Goal: Information Seeking & Learning: Learn about a topic

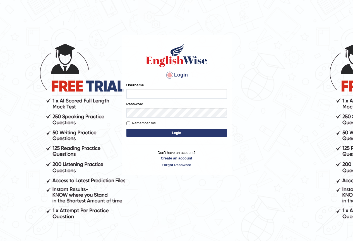
click at [142, 95] on input "Username" at bounding box center [176, 93] width 100 height 9
type input "naylav"
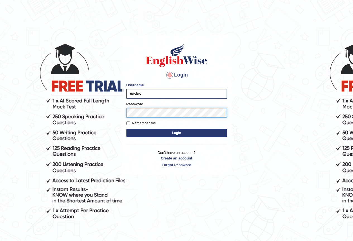
click at [126, 129] on button "Login" at bounding box center [176, 133] width 100 height 8
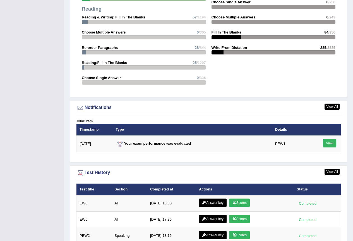
drag, startPoint x: 357, startPoint y: 119, endPoint x: 357, endPoint y: 144, distance: 25.7
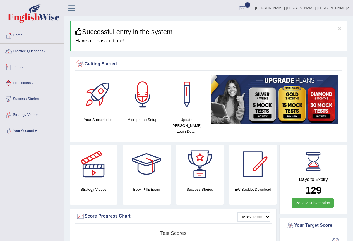
click at [26, 70] on link "Tests" at bounding box center [32, 66] width 64 height 14
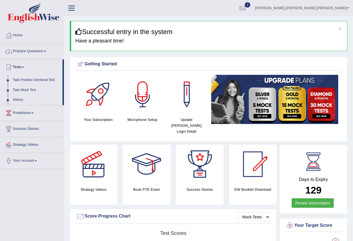
click at [43, 51] on link "Practice Questions" at bounding box center [32, 51] width 64 height 14
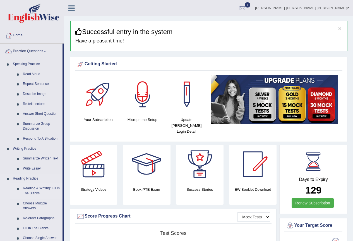
click at [36, 191] on link "Reading & Writing: Fill In The Blanks" at bounding box center [41, 190] width 42 height 15
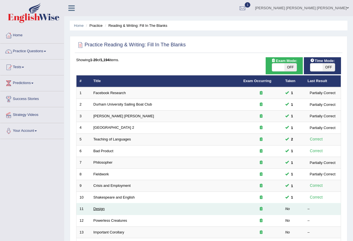
click at [95, 208] on link "Design" at bounding box center [99, 209] width 11 height 4
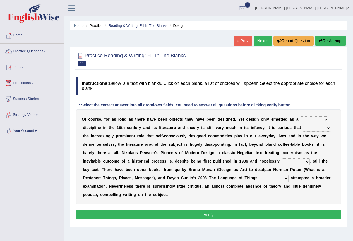
click at [309, 119] on select "bilateral ubiquitous foremost dedicated" at bounding box center [315, 119] width 28 height 7
click at [334, 104] on div "Instructions: Below is a text with blanks. Click on each blank, a list of choic…" at bounding box center [209, 149] width 268 height 150
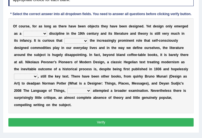
scroll to position [82, 0]
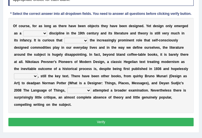
click at [32, 33] on select "bilateral ubiquitous foremost dedicated" at bounding box center [35, 33] width 24 height 6
click at [50, 55] on b at bounding box center [51, 54] width 2 height 4
click at [35, 32] on select "bilateral ubiquitous foremost dedicated" at bounding box center [35, 33] width 24 height 6
click at [23, 30] on select "bilateral ubiquitous foremost dedicated" at bounding box center [35, 33] width 24 height 6
click at [35, 34] on select "bilateral ubiquitous foremost dedicated" at bounding box center [35, 33] width 24 height 6
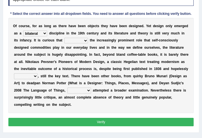
select select "dedicated"
click at [23, 30] on select "bilateral ubiquitous foremost dedicated" at bounding box center [35, 33] width 24 height 6
click at [78, 38] on select "since despite within through" at bounding box center [76, 41] width 24 height 6
select select "since"
click at [64, 38] on select "since despite within through" at bounding box center [76, 41] width 24 height 6
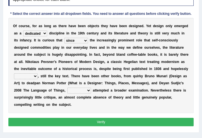
click at [31, 75] on select "dates dating date dated" at bounding box center [26, 76] width 24 height 6
select select "dating"
click at [14, 73] on select "dates dating date dated" at bounding box center [26, 76] width 24 height 6
click at [45, 76] on b "l" at bounding box center [45, 76] width 1 height 4
click at [69, 90] on select "which then however as" at bounding box center [79, 90] width 24 height 6
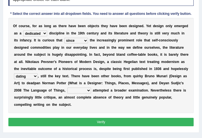
click at [143, 76] on b at bounding box center [144, 76] width 2 height 4
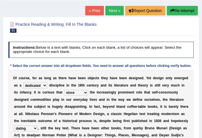
scroll to position [21, 0]
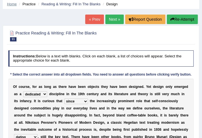
click at [11, 6] on link "Home" at bounding box center [12, 4] width 10 height 4
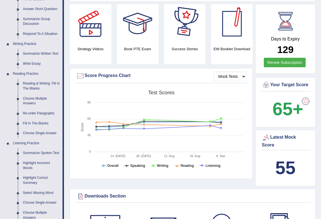
scroll to position [123, 0]
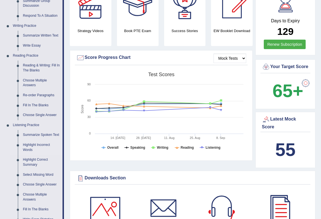
click at [33, 145] on link "Highlight Incorrect Words" at bounding box center [41, 147] width 42 height 15
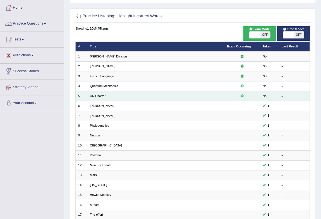
scroll to position [25, 0]
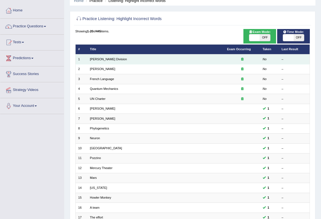
click at [89, 57] on td "[PERSON_NAME] Division" at bounding box center [155, 59] width 137 height 10
click at [93, 58] on link "[PERSON_NAME] Division" at bounding box center [108, 58] width 37 height 3
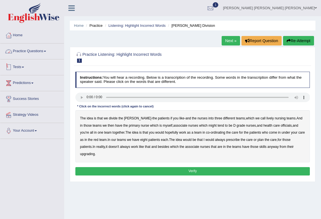
click at [29, 51] on link "Practice Questions" at bounding box center [32, 51] width 64 height 14
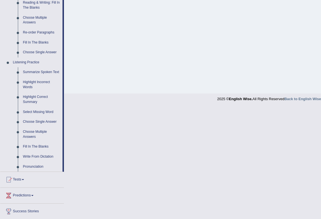
scroll to position [218, 0]
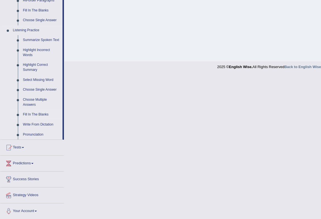
click at [32, 112] on link "Fill In The Blanks" at bounding box center [41, 115] width 42 height 10
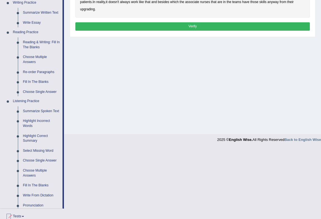
scroll to position [74, 0]
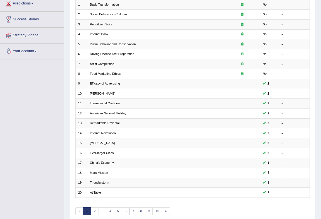
scroll to position [75, 0]
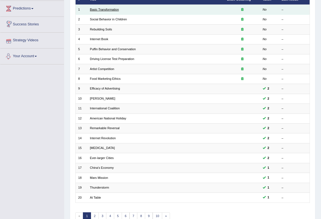
click at [94, 8] on link "Basic Transformation" at bounding box center [104, 9] width 29 height 3
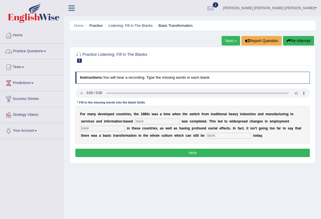
click at [142, 121] on input "text" at bounding box center [157, 122] width 45 height 6
click at [27, 54] on link "Practice Questions" at bounding box center [32, 51] width 64 height 14
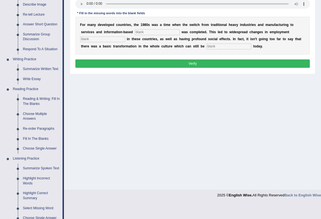
scroll to position [93, 0]
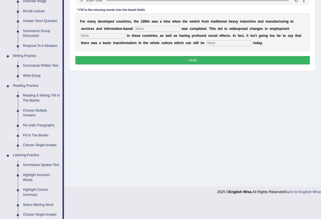
click at [37, 133] on link "Fill In The Blanks" at bounding box center [41, 136] width 42 height 10
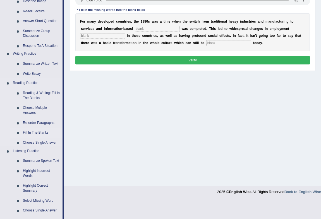
scroll to position [74, 0]
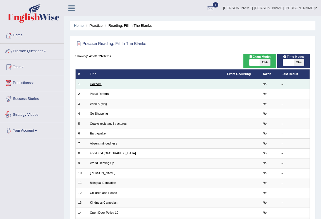
click at [95, 84] on link "Oakham" at bounding box center [96, 83] width 12 height 3
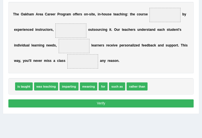
scroll to position [99, 0]
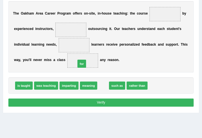
drag, startPoint x: 104, startPoint y: 85, endPoint x: 75, endPoint y: 56, distance: 40.3
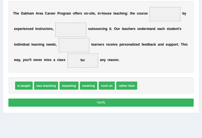
drag, startPoint x: 49, startPoint y: 80, endPoint x: 60, endPoint y: 56, distance: 26.5
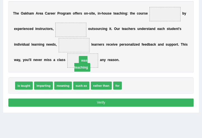
drag, startPoint x: 63, startPoint y: 47, endPoint x: 70, endPoint y: 24, distance: 23.9
click at [70, 24] on div "T h e O a k h a m A r e a C a r e e r P r o g r a m o f f e r s o n - s i t e ,…" at bounding box center [100, 36] width 185 height 71
drag, startPoint x: 70, startPoint y: 24, endPoint x: 71, endPoint y: 27, distance: 3.9
click at [71, 27] on span at bounding box center [70, 30] width 31 height 14
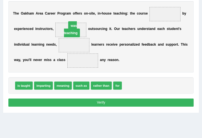
drag, startPoint x: 83, startPoint y: 60, endPoint x: 70, endPoint y: 20, distance: 42.3
drag, startPoint x: 115, startPoint y: 84, endPoint x: 90, endPoint y: 66, distance: 30.9
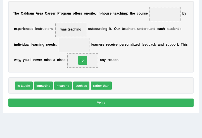
drag, startPoint x: 74, startPoint y: 59, endPoint x: 70, endPoint y: 57, distance: 4.0
click at [70, 57] on span "for" at bounding box center [82, 60] width 31 height 14
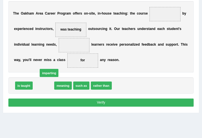
drag, startPoint x: 38, startPoint y: 85, endPoint x: 65, endPoint y: 49, distance: 44.9
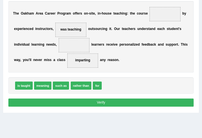
drag, startPoint x: 74, startPoint y: 41, endPoint x: 76, endPoint y: 44, distance: 3.6
click at [76, 44] on span at bounding box center [74, 45] width 31 height 14
drag, startPoint x: 81, startPoint y: 61, endPoint x: 76, endPoint y: 57, distance: 6.7
click at [77, 48] on div "T h e O a k h a m A r e a C a r e e r P r o g r a m o f f e r s o n - s i t e ,…" at bounding box center [100, 36] width 185 height 71
drag, startPoint x: 83, startPoint y: 57, endPoint x: 73, endPoint y: 56, distance: 10.6
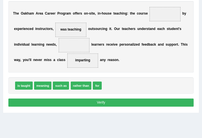
click at [74, 44] on div "T h e O a k h a m A r e a C a r e e r P r o g r a m o f f e r s o n - s i t e ,…" at bounding box center [100, 36] width 185 height 71
drag, startPoint x: 81, startPoint y: 59, endPoint x: 72, endPoint y: 43, distance: 18.2
drag, startPoint x: 72, startPoint y: 43, endPoint x: 71, endPoint y: 40, distance: 3.1
click at [71, 40] on span at bounding box center [74, 45] width 31 height 14
drag, startPoint x: 84, startPoint y: 60, endPoint x: 72, endPoint y: 40, distance: 23.4
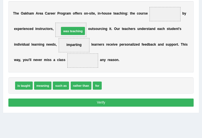
drag, startPoint x: 111, startPoint y: 84, endPoint x: 61, endPoint y: 17, distance: 82.8
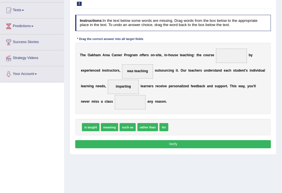
scroll to position [57, 0]
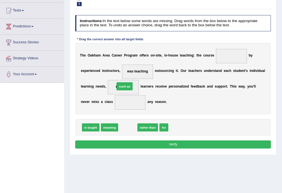
drag, startPoint x: 132, startPoint y: 127, endPoint x: 129, endPoint y: 79, distance: 48.4
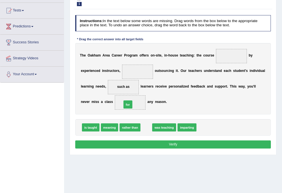
drag, startPoint x: 144, startPoint y: 128, endPoint x: 121, endPoint y: 100, distance: 36.2
drag, startPoint x: 194, startPoint y: 127, endPoint x: 118, endPoint y: 87, distance: 85.6
drag, startPoint x: 118, startPoint y: 87, endPoint x: 120, endPoint y: 84, distance: 3.5
click at [119, 83] on div "T h e O a k h a m A r e a C a r e e r P r o g r a m o f f e r s o n - s i t e ,…" at bounding box center [173, 78] width 196 height 71
drag, startPoint x: 131, startPoint y: 103, endPoint x: 124, endPoint y: 81, distance: 22.6
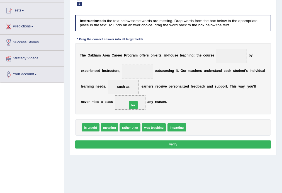
drag, startPoint x: 192, startPoint y: 128, endPoint x: 121, endPoint y: 101, distance: 75.4
drag, startPoint x: 197, startPoint y: 126, endPoint x: 126, endPoint y: 90, distance: 79.6
drag, startPoint x: 113, startPoint y: 86, endPoint x: 107, endPoint y: 80, distance: 8.1
click at [107, 80] on div "T h e O a k h a m A r e a C a r e e r P r o g r a m o f f e r s o n - s i t e ,…" at bounding box center [173, 78] width 196 height 71
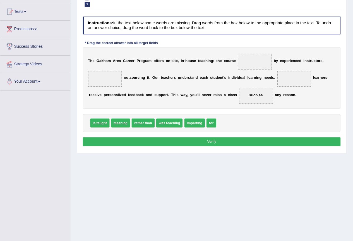
scroll to position [52, 0]
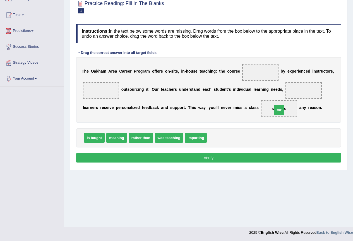
drag, startPoint x: 215, startPoint y: 139, endPoint x: 279, endPoint y: 109, distance: 69.7
drag, startPoint x: 215, startPoint y: 139, endPoint x: 301, endPoint y: 91, distance: 98.2
drag, startPoint x: 121, startPoint y: 138, endPoint x: 260, endPoint y: 56, distance: 162.0
click at [216, 90] on span "meaning" at bounding box center [206, 95] width 20 height 10
drag, startPoint x: 260, startPoint y: 56, endPoint x: 240, endPoint y: 83, distance: 34.4
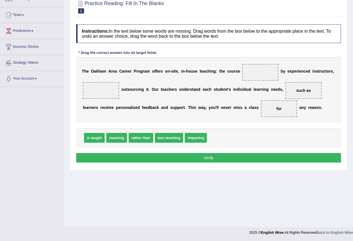
click at [261, 73] on div "Instructions: In the text below some words are missing. Drag words from the box…" at bounding box center [209, 93] width 268 height 145
drag, startPoint x: 112, startPoint y: 138, endPoint x: 256, endPoint y: 68, distance: 159.5
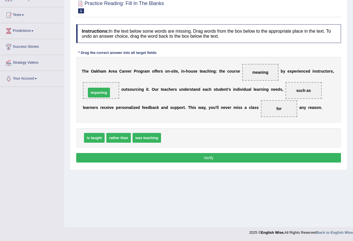
drag, startPoint x: 178, startPoint y: 137, endPoint x: 103, endPoint y: 92, distance: 87.4
click at [198, 156] on button "Verify" at bounding box center [208, 157] width 265 height 9
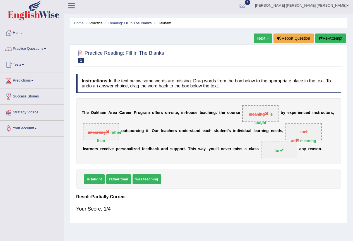
scroll to position [0, 0]
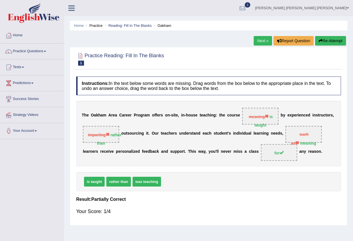
click at [262, 40] on link "Next »" at bounding box center [263, 40] width 18 height 9
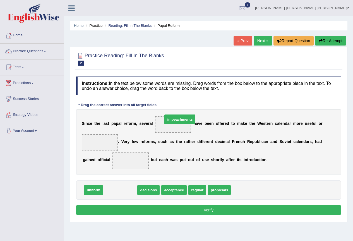
drag, startPoint x: 121, startPoint y: 190, endPoint x: 181, endPoint y: 120, distance: 92.1
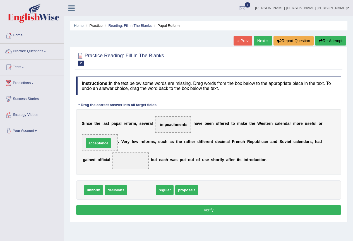
drag, startPoint x: 136, startPoint y: 191, endPoint x: 93, endPoint y: 145, distance: 63.6
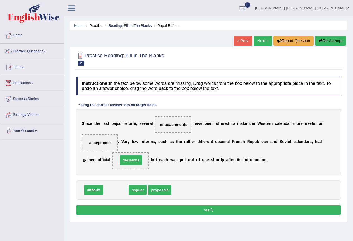
drag, startPoint x: 116, startPoint y: 192, endPoint x: 131, endPoint y: 162, distance: 33.5
click at [137, 208] on button "Verify" at bounding box center [208, 209] width 265 height 9
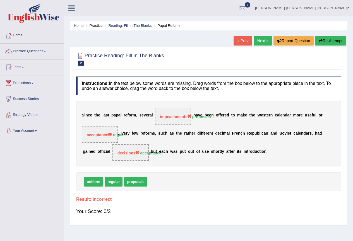
click at [262, 43] on link "Next »" at bounding box center [263, 40] width 18 height 9
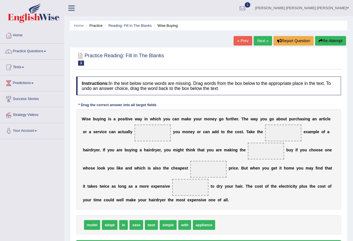
drag, startPoint x: 277, startPoint y: 145, endPoint x: 268, endPoint y: 188, distance: 43.0
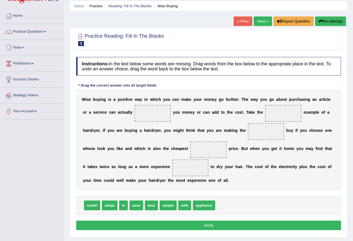
scroll to position [15, 0]
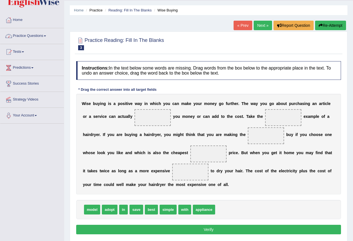
click at [16, 37] on link "Practice Questions" at bounding box center [32, 35] width 64 height 14
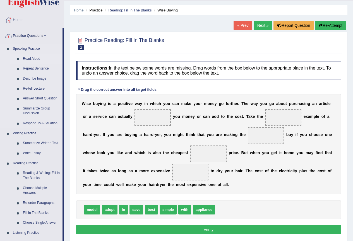
click at [28, 57] on link "Read Aloud" at bounding box center [41, 59] width 42 height 10
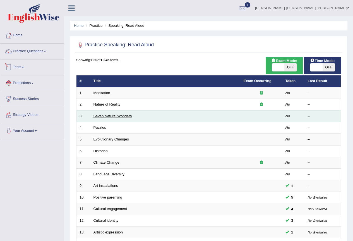
click at [106, 117] on link "Seven Natural Wonders" at bounding box center [113, 116] width 39 height 4
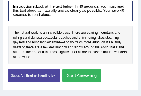
scroll to position [135, 0]
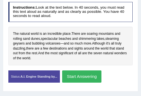
click at [75, 71] on button "Start Answering" at bounding box center [81, 77] width 39 height 12
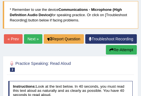
scroll to position [49, 0]
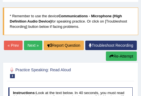
click at [113, 52] on button "Re-Attempt" at bounding box center [121, 56] width 31 height 9
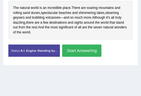
scroll to position [124, 0]
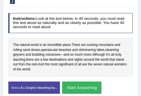
click at [80, 82] on button "Start Answering" at bounding box center [81, 88] width 39 height 12
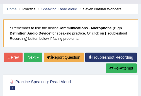
scroll to position [37, 0]
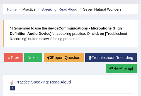
click at [85, 53] on link "Troubleshoot Recording" at bounding box center [111, 57] width 52 height 9
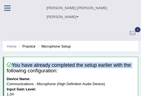
drag, startPoint x: 140, startPoint y: 30, endPoint x: 143, endPoint y: 34, distance: 5.1
click at [141, 34] on html "Toggle navigation Home Practice Questions Speaking Practice Read Aloud Repeat S…" at bounding box center [70, 48] width 141 height 96
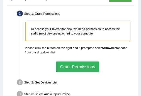
scroll to position [153, 0]
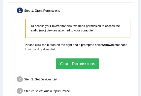
click at [71, 59] on button "Grant Permissions" at bounding box center [77, 64] width 43 height 11
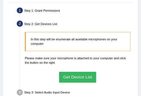
click at [87, 62] on div "In this step will be enumerate all available microphones on your computer Pleas…" at bounding box center [78, 58] width 111 height 56
click at [87, 72] on button "Get Device List" at bounding box center [77, 77] width 37 height 11
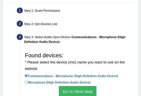
click at [81, 86] on button "Go to Next step" at bounding box center [78, 91] width 38 height 11
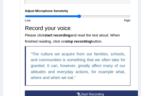
scroll to position [246, 0]
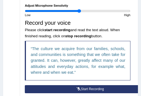
click at [81, 85] on button "Start Recording" at bounding box center [90, 89] width 131 height 8
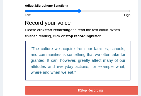
click at [95, 87] on button "Stop Recording" at bounding box center [90, 91] width 131 height 8
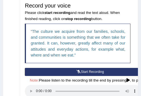
scroll to position [299, 0]
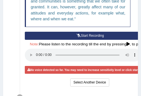
click at [80, 32] on button "Start Recording" at bounding box center [90, 36] width 131 height 8
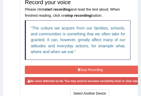
scroll to position [267, 0]
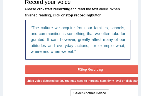
click at [83, 66] on button "Stop Recording" at bounding box center [90, 70] width 131 height 8
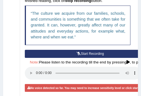
scroll to position [281, 0]
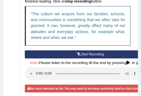
click at [97, 51] on button "Start Recording" at bounding box center [90, 55] width 131 height 8
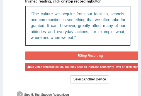
click at [97, 52] on button "Stop Recording" at bounding box center [90, 56] width 131 height 8
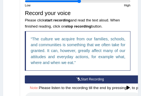
scroll to position [249, 0]
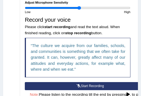
click at [109, 82] on button "Start Recording" at bounding box center [90, 86] width 131 height 8
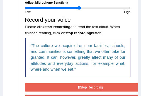
click at [77, 83] on button "Stop Recording" at bounding box center [90, 87] width 131 height 8
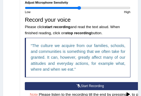
drag, startPoint x: 131, startPoint y: 74, endPoint x: 117, endPoint y: 66, distance: 15.9
click at [130, 93] on icon at bounding box center [128, 95] width 3 height 4
click at [97, 82] on button "Start Recording" at bounding box center [90, 86] width 131 height 8
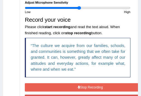
click at [97, 83] on button "Stop Recording" at bounding box center [90, 87] width 131 height 8
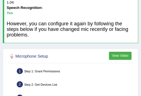
scroll to position [92, 0]
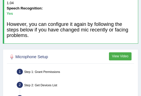
click at [24, 81] on div "Step 2: Get Devices List" at bounding box center [75, 86] width 121 height 10
click at [20, 81] on li "Step 2: Get Devices List In this step will be enumerate all available microphon…" at bounding box center [75, 86] width 115 height 10
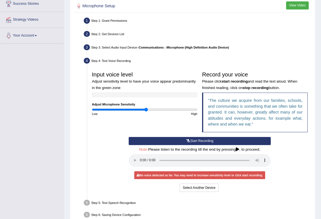
scroll to position [123, 0]
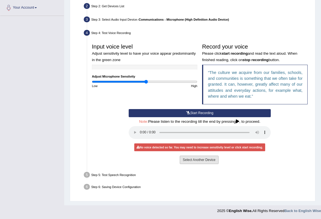
click at [141, 96] on button "Select Another Device" at bounding box center [199, 160] width 39 height 8
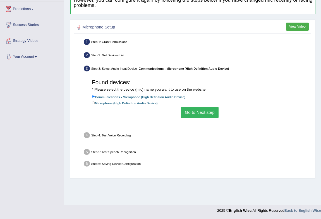
scroll to position [74, 0]
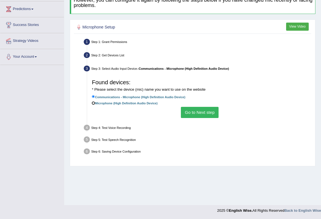
click at [92, 96] on input "Microphone (High Definition Audio Device)" at bounding box center [93, 103] width 3 height 3
radio input "true"
click at [141, 96] on button "Go to Next step" at bounding box center [200, 112] width 38 height 11
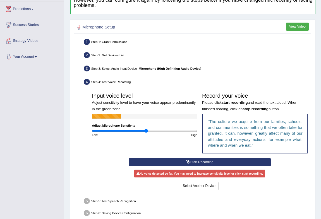
click at [141, 96] on button "Start Recording" at bounding box center [200, 162] width 142 height 8
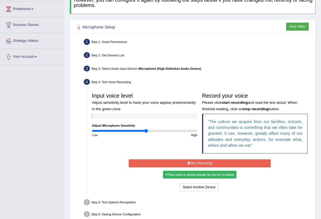
click at [141, 96] on button "Stop Recording" at bounding box center [200, 163] width 142 height 8
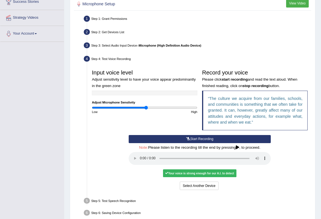
scroll to position [123, 0]
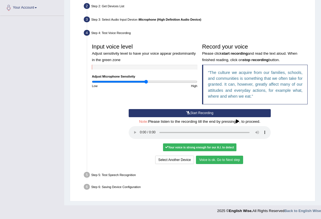
click at [141, 96] on button "Voice is ok. Go to Next step" at bounding box center [219, 160] width 47 height 8
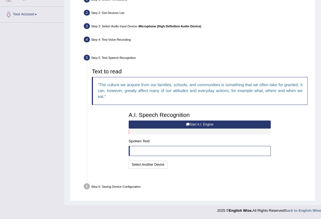
scroll to position [104, 0]
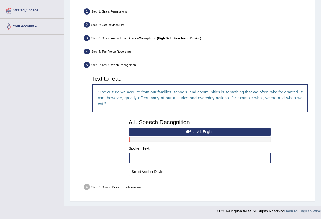
click at [141, 96] on button "Start A.I. Engine" at bounding box center [200, 132] width 142 height 8
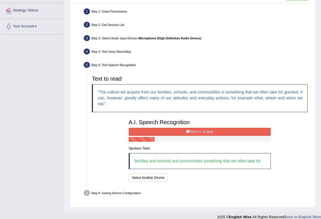
click at [141, 96] on button "Stop A.I. Engine" at bounding box center [200, 132] width 142 height 8
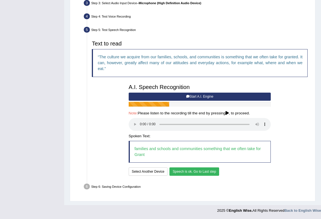
click at [141, 96] on button "Speech is ok. Go to Last step" at bounding box center [194, 171] width 50 height 8
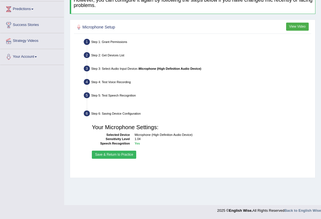
scroll to position [74, 0]
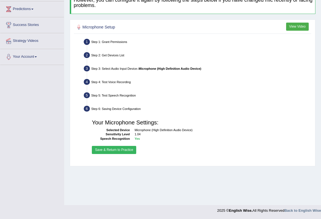
click at [109, 96] on button "Save & Return to Practice" at bounding box center [114, 150] width 44 height 8
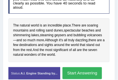
scroll to position [151, 0]
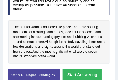
click at [79, 69] on button "Start Answering" at bounding box center [81, 75] width 39 height 12
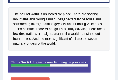
scroll to position [169, 0]
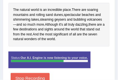
click at [32, 73] on button "Stop Recording" at bounding box center [30, 78] width 39 height 11
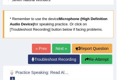
scroll to position [48, 0]
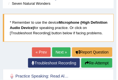
click at [62, 47] on link "Next »" at bounding box center [61, 51] width 18 height 9
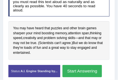
scroll to position [152, 0]
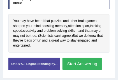
click at [79, 58] on button "Start Answering" at bounding box center [81, 64] width 39 height 12
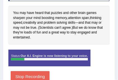
scroll to position [165, 0]
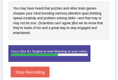
click at [26, 67] on button "Stop Recording" at bounding box center [30, 72] width 39 height 11
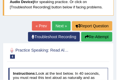
scroll to position [23, 0]
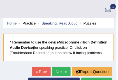
click at [59, 67] on link "Next »" at bounding box center [61, 71] width 18 height 9
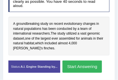
click at [17, 21] on span "groundbreaking" at bounding box center [27, 23] width 23 height 5
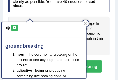
click at [15, 27] on icon at bounding box center [15, 27] width 4 height 3
click at [108, 61] on div "Status: A.I. Engine Standing by... Start Answering Stop Recording" at bounding box center [58, 69] width 101 height 17
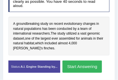
click at [92, 61] on button "Start Answering" at bounding box center [81, 67] width 39 height 12
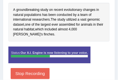
scroll to position [171, 0]
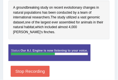
click at [35, 66] on button "Stop Recording" at bounding box center [30, 71] width 39 height 11
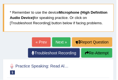
scroll to position [58, 0]
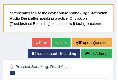
click at [63, 38] on link "Next »" at bounding box center [61, 42] width 18 height 9
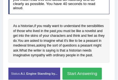
scroll to position [147, 0]
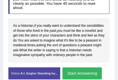
click at [73, 68] on button "Start Answering" at bounding box center [81, 74] width 39 height 12
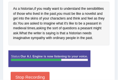
scroll to position [168, 0]
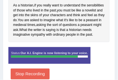
click at [31, 69] on button "Stop Recording" at bounding box center [30, 74] width 39 height 11
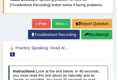
scroll to position [66, 0]
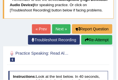
click at [64, 24] on link "Next »" at bounding box center [61, 28] width 18 height 9
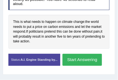
scroll to position [148, 0]
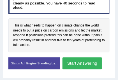
click at [73, 57] on button "Start Answering" at bounding box center [81, 63] width 39 height 12
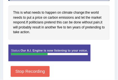
scroll to position [161, 0]
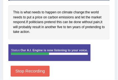
click at [24, 66] on button "Stop Recording" at bounding box center [30, 71] width 39 height 11
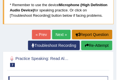
scroll to position [64, 0]
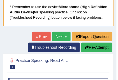
click at [58, 32] on link "Next »" at bounding box center [61, 36] width 18 height 9
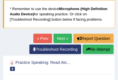
drag, startPoint x: 119, startPoint y: 22, endPoint x: 119, endPoint y: 30, distance: 8.1
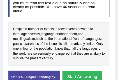
scroll to position [154, 0]
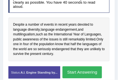
click at [75, 66] on button "Start Answering" at bounding box center [81, 72] width 39 height 12
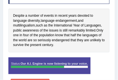
scroll to position [181, 0]
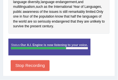
click at [44, 60] on button "Stop Recording" at bounding box center [30, 65] width 39 height 11
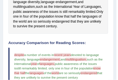
drag, startPoint x: 119, startPoint y: 48, endPoint x: 119, endPoint y: 60, distance: 12.3
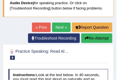
scroll to position [67, 0]
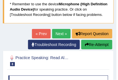
click at [55, 29] on link "Next »" at bounding box center [61, 33] width 18 height 9
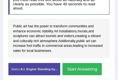
scroll to position [145, 0]
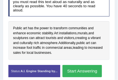
click at [78, 65] on button "Start Answering" at bounding box center [81, 71] width 39 height 12
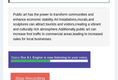
scroll to position [159, 0]
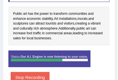
click at [23, 72] on button "Stop Recording" at bounding box center [30, 77] width 39 height 11
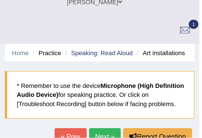
scroll to position [0, 0]
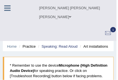
click at [8, 11] on icon at bounding box center [7, 7] width 6 height 7
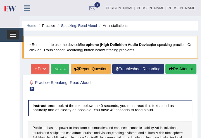
click at [8, 33] on button "Toggle navigation" at bounding box center [13, 34] width 12 height 9
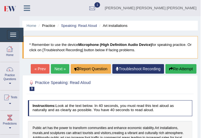
click at [7, 50] on div at bounding box center [10, 49] width 8 height 8
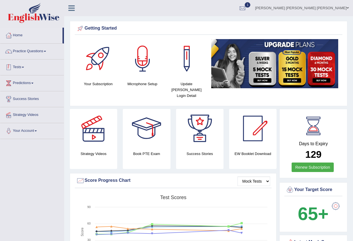
click at [42, 53] on link "Practice Questions" at bounding box center [32, 51] width 64 height 14
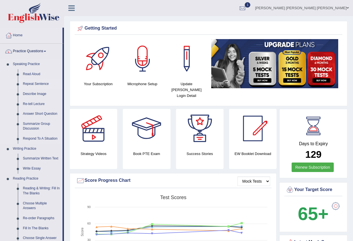
click at [36, 83] on link "Repeat Sentence" at bounding box center [41, 84] width 42 height 10
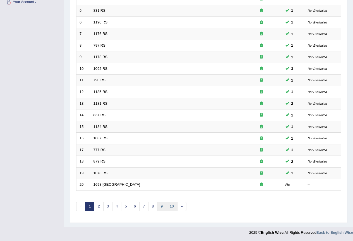
click at [166, 207] on link "10" at bounding box center [171, 206] width 11 height 9
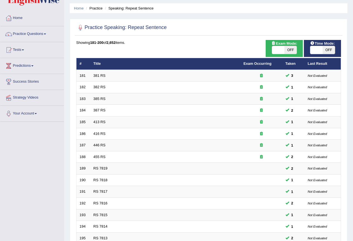
scroll to position [129, 0]
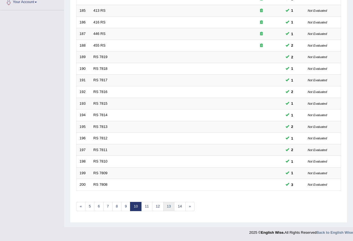
click at [169, 205] on link "13" at bounding box center [168, 206] width 11 height 9
click at [172, 205] on link "16" at bounding box center [174, 206] width 11 height 9
click at [165, 206] on link "18" at bounding box center [167, 206] width 11 height 9
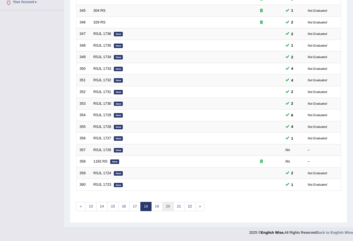
click at [165, 205] on link "20" at bounding box center [167, 206] width 11 height 9
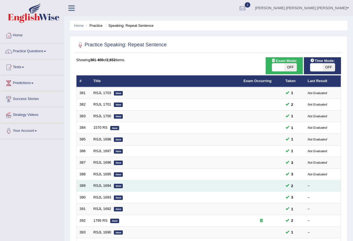
click at [101, 183] on td "RSJL 1694 New" at bounding box center [165, 186] width 150 height 12
click at [98, 187] on link "RSJL 1694" at bounding box center [103, 185] width 18 height 4
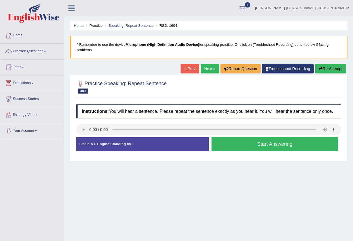
click at [256, 143] on button "Start Answering" at bounding box center [275, 144] width 127 height 14
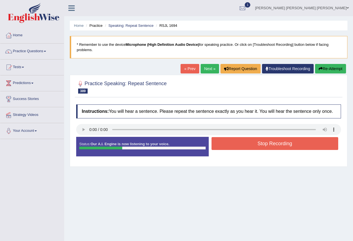
click at [256, 143] on button "Stop Recording" at bounding box center [275, 143] width 127 height 13
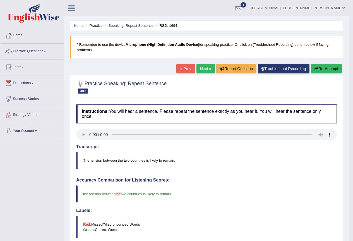
click at [202, 68] on link "Next »" at bounding box center [206, 68] width 18 height 9
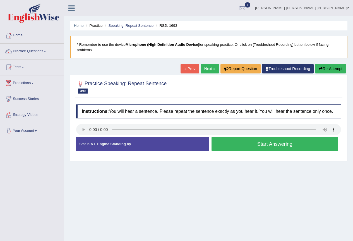
drag, startPoint x: 265, startPoint y: 179, endPoint x: 150, endPoint y: 141, distance: 121.0
click at [264, 179] on div "Home Practice Speaking: Repeat Sentence RSJL 1693 * Remember to use the device …" at bounding box center [208, 139] width 289 height 279
click at [240, 145] on button "Start Answering" at bounding box center [275, 144] width 127 height 14
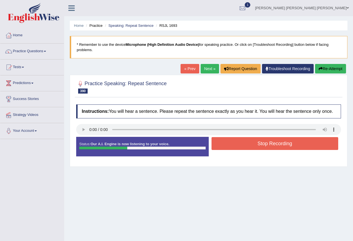
click at [240, 145] on button "Stop Recording" at bounding box center [275, 143] width 127 height 13
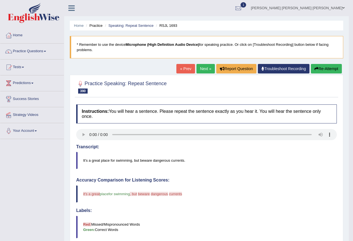
click at [324, 68] on button "Re-Attempt" at bounding box center [326, 68] width 31 height 9
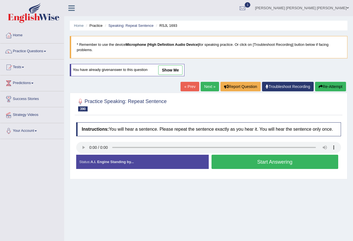
click at [76, 152] on div "Instructions: You will hear a sentence. Please repeat the sentence exactly as y…" at bounding box center [209, 147] width 268 height 57
click at [243, 158] on button "Start Answering" at bounding box center [275, 162] width 127 height 14
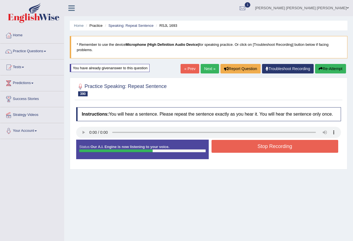
click at [250, 148] on button "Stop Recording" at bounding box center [275, 146] width 127 height 13
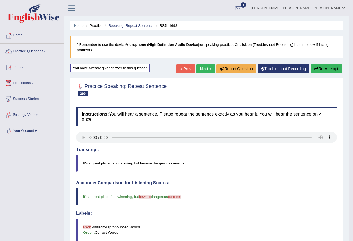
click at [200, 70] on link "Next »" at bounding box center [206, 68] width 18 height 9
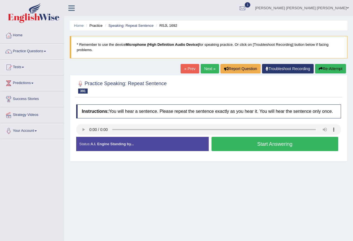
click at [235, 145] on button "Start Answering" at bounding box center [275, 144] width 127 height 14
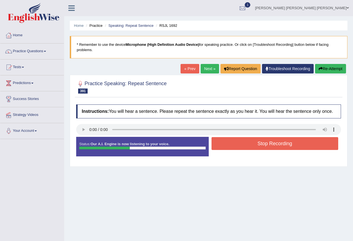
click at [236, 143] on button "Stop Recording" at bounding box center [275, 143] width 127 height 13
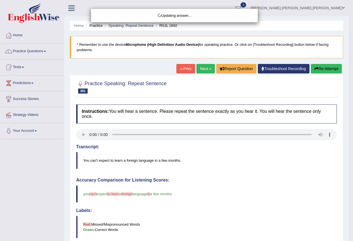
drag, startPoint x: 357, startPoint y: 120, endPoint x: 357, endPoint y: 173, distance: 53.0
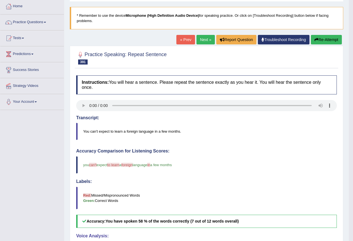
scroll to position [28, 0]
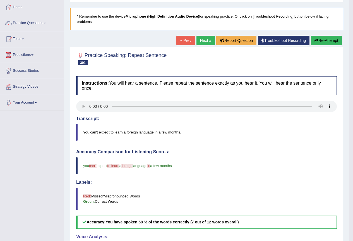
click at [205, 44] on link "Next »" at bounding box center [206, 40] width 18 height 9
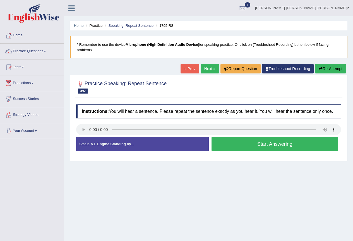
click at [276, 147] on button "Start Answering" at bounding box center [275, 144] width 127 height 14
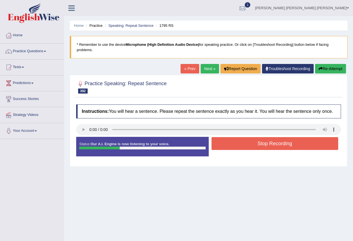
click at [276, 147] on button "Stop Recording" at bounding box center [275, 143] width 127 height 13
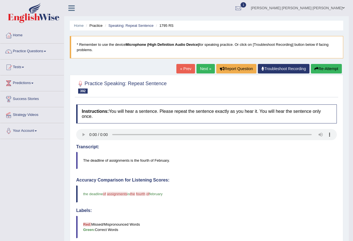
click at [207, 67] on link "Next »" at bounding box center [206, 68] width 18 height 9
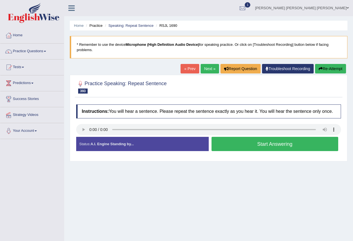
click at [245, 146] on button "Start Answering" at bounding box center [275, 144] width 127 height 14
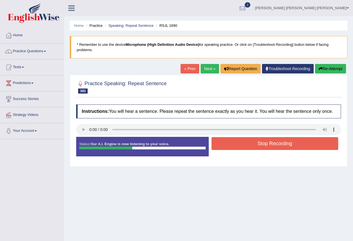
click at [280, 142] on button "Stop Recording" at bounding box center [275, 143] width 127 height 13
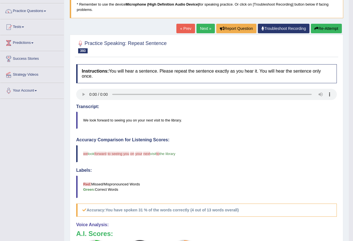
scroll to position [28, 0]
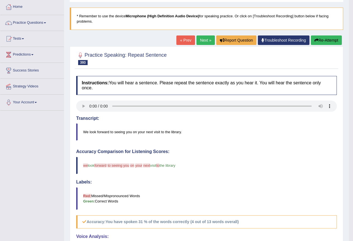
click at [199, 40] on link "Next »" at bounding box center [206, 39] width 18 height 9
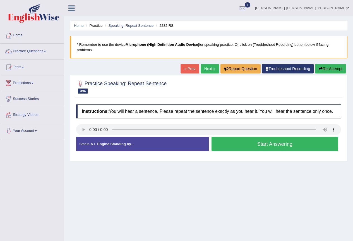
click at [252, 145] on button "Start Answering" at bounding box center [275, 144] width 127 height 14
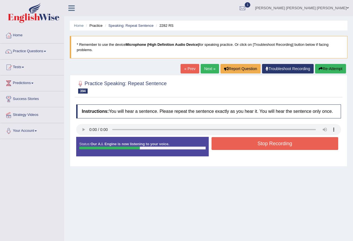
click at [255, 144] on button "Stop Recording" at bounding box center [275, 143] width 127 height 13
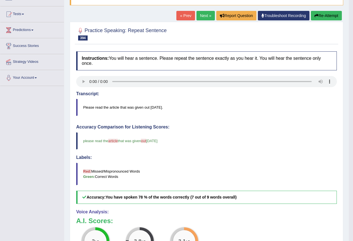
scroll to position [52, 0]
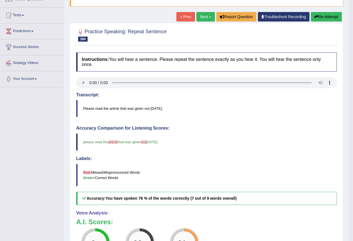
click at [202, 19] on link "Next »" at bounding box center [206, 16] width 18 height 9
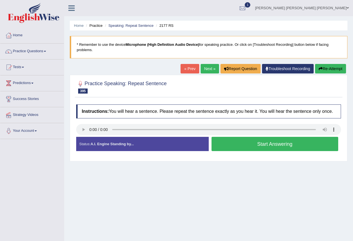
click at [242, 148] on button "Start Answering" at bounding box center [275, 144] width 127 height 14
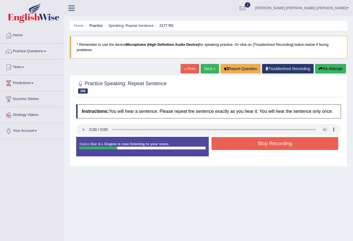
click at [242, 148] on button "Stop Recording" at bounding box center [275, 143] width 127 height 13
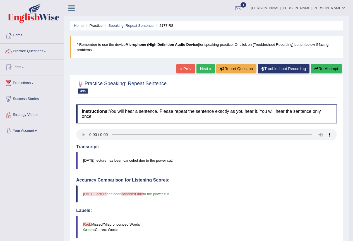
click at [326, 168] on blockquote "Tomorrow's lecture has been canceled due to the power cut." at bounding box center [206, 160] width 261 height 17
click at [201, 67] on link "Next »" at bounding box center [206, 68] width 18 height 9
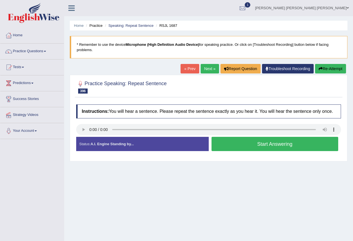
click at [264, 143] on button "Start Answering" at bounding box center [275, 144] width 127 height 14
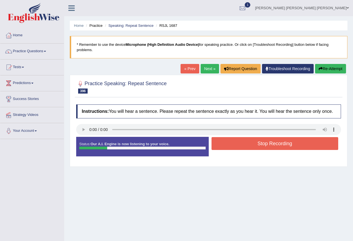
click at [336, 65] on button "Re-Attempt" at bounding box center [330, 68] width 31 height 9
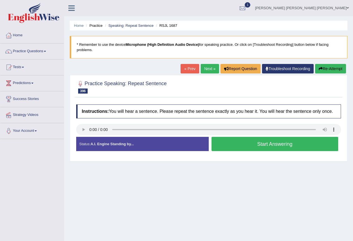
click at [255, 143] on button "Start Answering" at bounding box center [275, 144] width 127 height 14
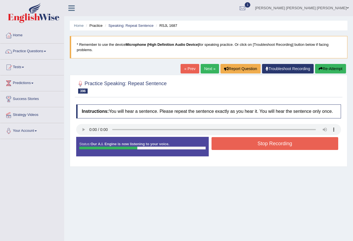
click at [255, 143] on button "Stop Recording" at bounding box center [275, 143] width 127 height 13
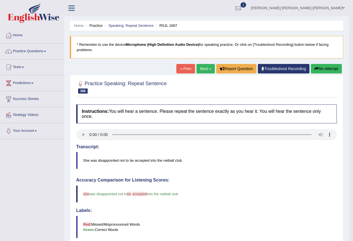
click at [206, 65] on link "Next »" at bounding box center [206, 68] width 18 height 9
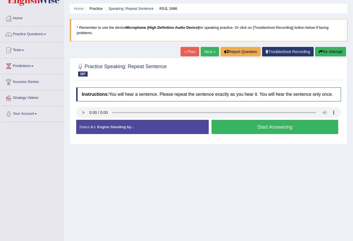
scroll to position [17, 0]
click at [234, 123] on button "Start Answering" at bounding box center [275, 127] width 127 height 14
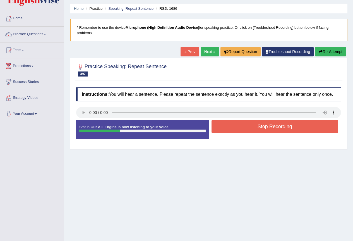
click at [252, 122] on button "Stop Recording" at bounding box center [275, 126] width 127 height 13
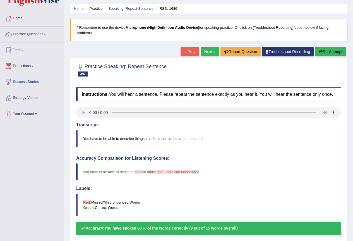
drag, startPoint x: 357, startPoint y: 108, endPoint x: 357, endPoint y: 125, distance: 17.0
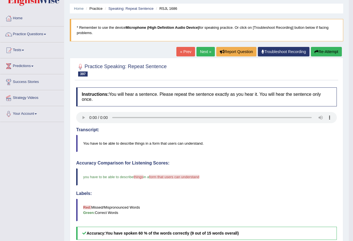
drag, startPoint x: 357, startPoint y: 128, endPoint x: 356, endPoint y: 168, distance: 40.2
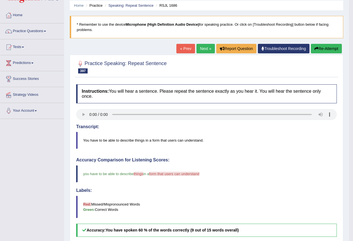
scroll to position [17, 0]
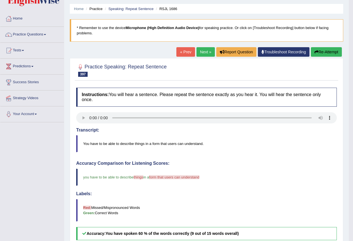
click at [203, 51] on link "Next »" at bounding box center [206, 51] width 18 height 9
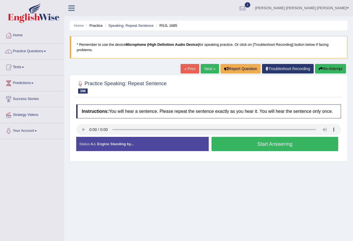
click at [268, 145] on button "Start Answering" at bounding box center [275, 144] width 127 height 14
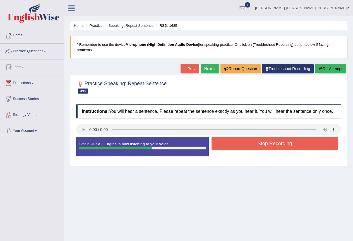
click at [267, 143] on button "Stop Recording" at bounding box center [275, 143] width 127 height 13
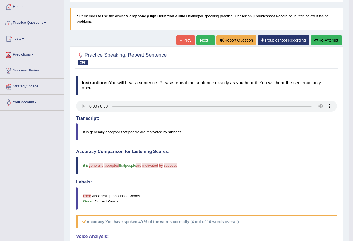
scroll to position [15, 0]
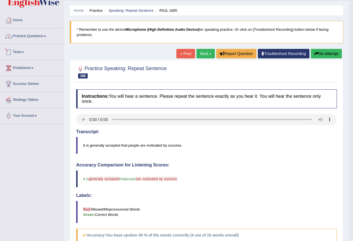
click at [31, 37] on link "Practice Questions" at bounding box center [32, 35] width 64 height 14
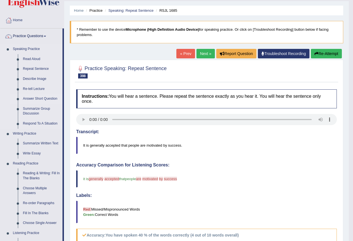
click at [25, 95] on link "Answer Short Question" at bounding box center [41, 99] width 42 height 10
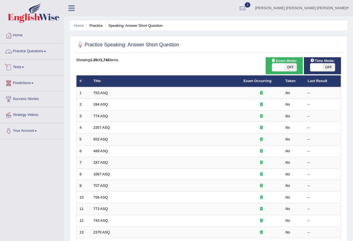
click at [42, 51] on link "Practice Questions" at bounding box center [32, 51] width 64 height 14
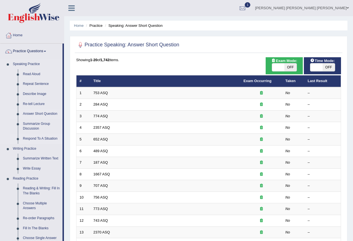
click at [36, 138] on link "Respond To A Situation" at bounding box center [41, 139] width 42 height 10
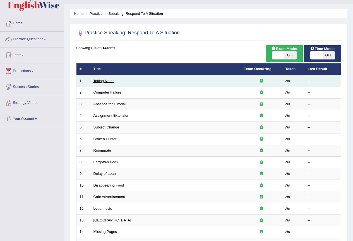
click at [100, 79] on link "Taking Notes" at bounding box center [104, 81] width 21 height 4
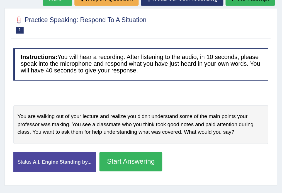
scroll to position [70, 0]
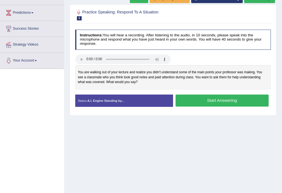
click at [198, 104] on button "Start Answering" at bounding box center [222, 100] width 93 height 12
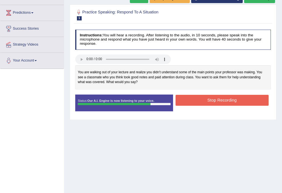
click at [213, 104] on button "Stop Recording" at bounding box center [222, 100] width 93 height 11
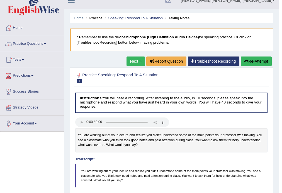
scroll to position [5, 0]
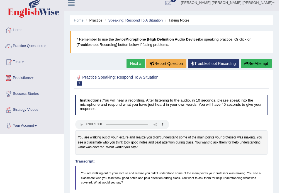
click at [138, 66] on link "Next »" at bounding box center [136, 63] width 18 height 9
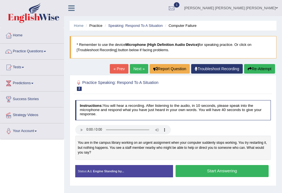
click at [282, 112] on html "Toggle navigation Home Practice Questions Speaking Practice Read Aloud Repeat S…" at bounding box center [141, 96] width 282 height 193
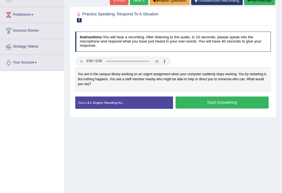
click at [198, 102] on button "Start Answering" at bounding box center [222, 102] width 93 height 12
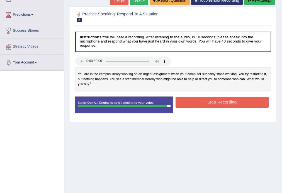
click at [211, 103] on button "Stop Recording" at bounding box center [222, 102] width 93 height 11
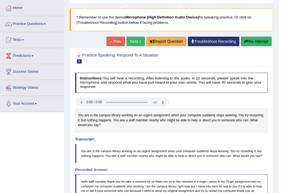
scroll to position [20, 0]
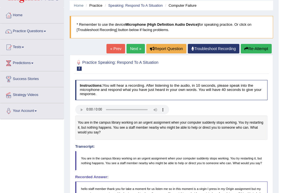
click at [131, 46] on link "Next »" at bounding box center [136, 48] width 18 height 9
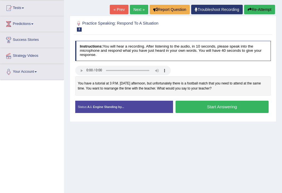
click at [214, 102] on button "Start Answering" at bounding box center [222, 106] width 93 height 12
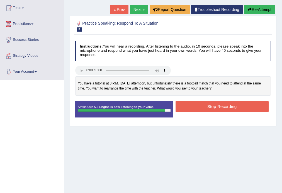
click at [207, 106] on button "Stop Recording" at bounding box center [222, 106] width 93 height 11
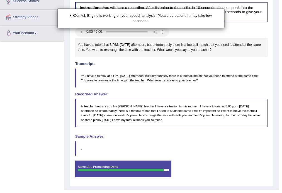
scroll to position [108, 0]
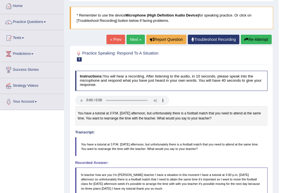
scroll to position [0, 0]
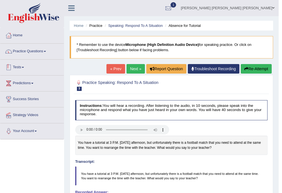
click at [41, 55] on link "Practice Questions" at bounding box center [32, 51] width 64 height 14
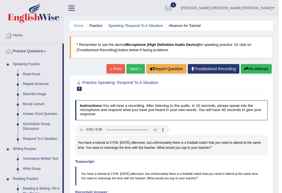
scroll to position [149, 0]
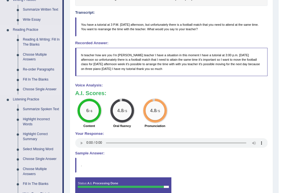
click at [31, 43] on link "Reading & Writing: Fill In The Blanks" at bounding box center [41, 42] width 42 height 15
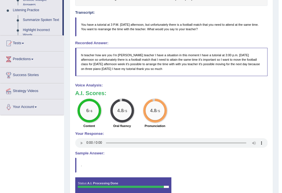
scroll to position [63, 0]
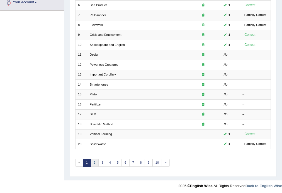
click at [95, 159] on link "2" at bounding box center [95, 163] width 8 height 8
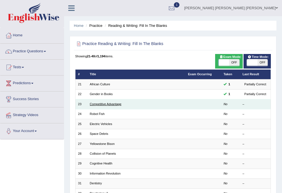
click at [102, 105] on link "Competitive Advantage" at bounding box center [106, 103] width 32 height 3
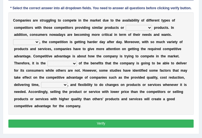
scroll to position [87, 0]
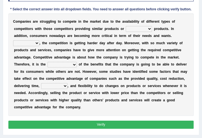
click at [136, 28] on select "constitution restitution substitution institution" at bounding box center [139, 29] width 26 height 6
select select "constitution"
click at [126, 26] on select "constitution restitution substitution institution" at bounding box center [139, 29] width 26 height 6
click at [39, 40] on select "However Instead Additionally Therefore" at bounding box center [26, 43] width 26 height 6
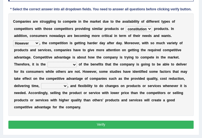
click at [39, 40] on select "However Instead Additionally Therefore" at bounding box center [26, 43] width 26 height 6
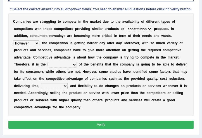
click at [123, 44] on div "C o m p a n i e s a r e s t r u g g l i n g t o c o m p e t e i n t h e m a r k…" at bounding box center [100, 64] width 185 height 102
click at [39, 40] on select "However Instead Additionally Therefore" at bounding box center [26, 43] width 26 height 6
select select "Therefore"
click at [39, 40] on select "However Instead Additionally Therefore" at bounding box center [26, 43] width 26 height 6
click at [47, 63] on select "dissemination ordination determination incarnation" at bounding box center [61, 65] width 29 height 6
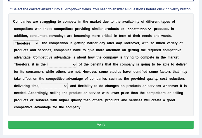
click at [96, 70] on b "," at bounding box center [96, 72] width 1 height 4
click at [47, 65] on select "dissemination ordination determination incarnation" at bounding box center [61, 65] width 29 height 6
select select "determination"
click at [47, 62] on select "dissemination ordination determination incarnation" at bounding box center [61, 65] width 29 height 6
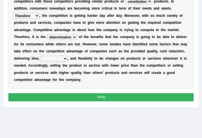
scroll to position [116, 0]
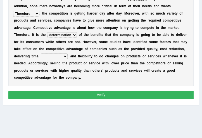
click at [48, 55] on select "captivation aggregation deprivation innovation" at bounding box center [54, 56] width 26 height 6
select select "captivation"
click at [41, 53] on select "captivation aggregation deprivation innovation" at bounding box center [54, 56] width 26 height 6
click at [80, 91] on button "Verify" at bounding box center [100, 95] width 185 height 8
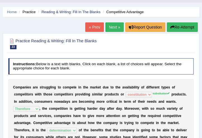
scroll to position [12, 0]
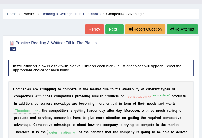
click at [108, 30] on link "Next »" at bounding box center [114, 28] width 18 height 9
